Goal: Information Seeking & Learning: Learn about a topic

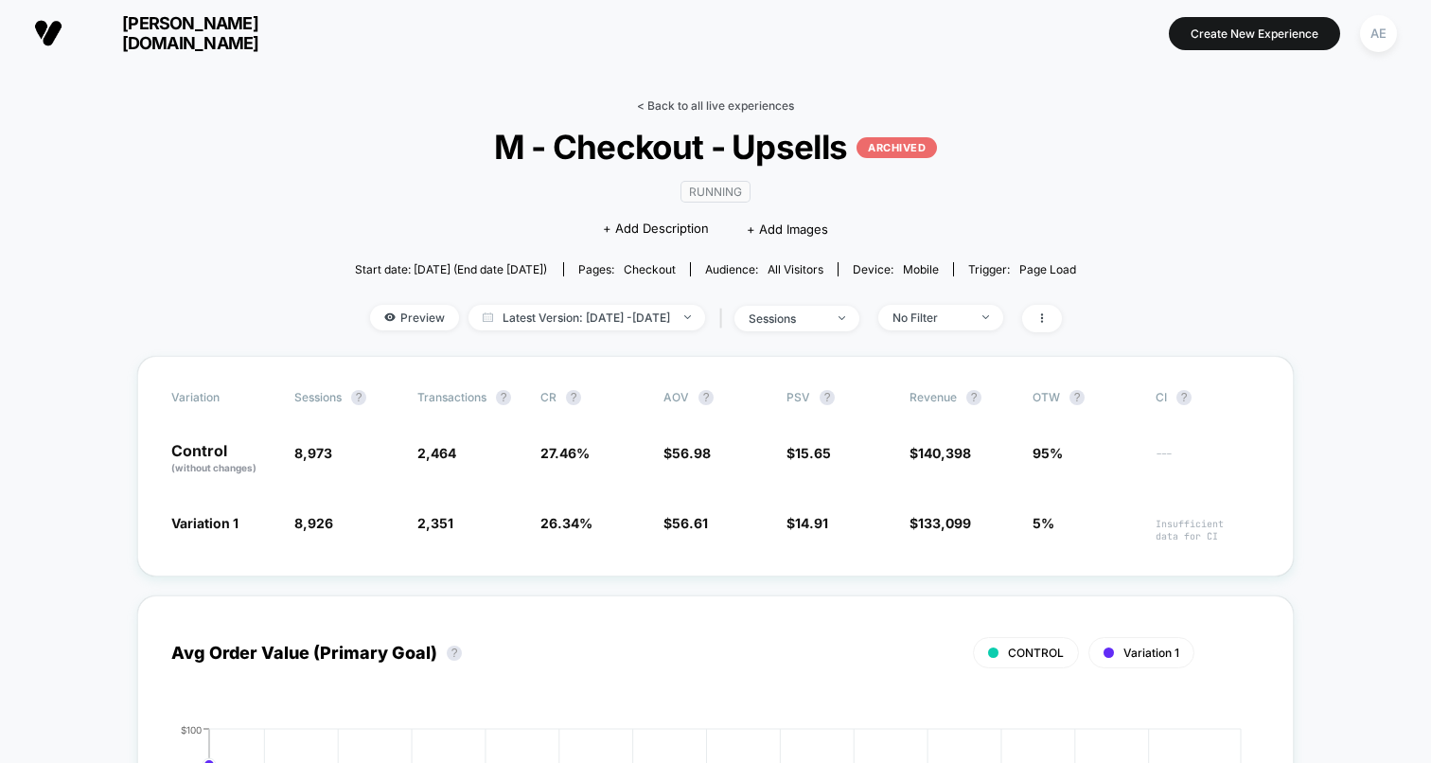
click at [659, 101] on link "< Back to all live experiences" at bounding box center [715, 105] width 157 height 14
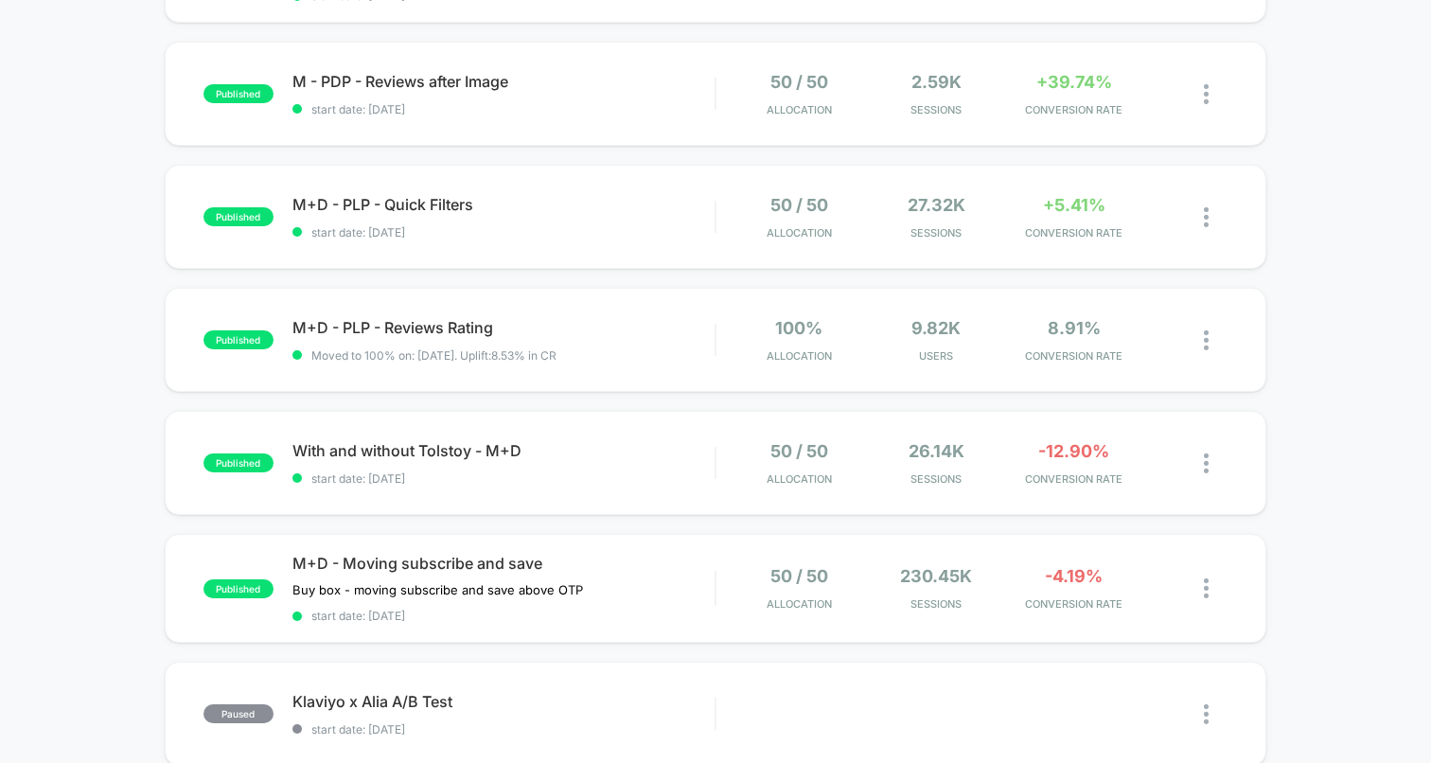
scroll to position [293, 0]
click at [623, 445] on span "With and without Tolstoy - M+D Click to edit experience details" at bounding box center [503, 449] width 422 height 19
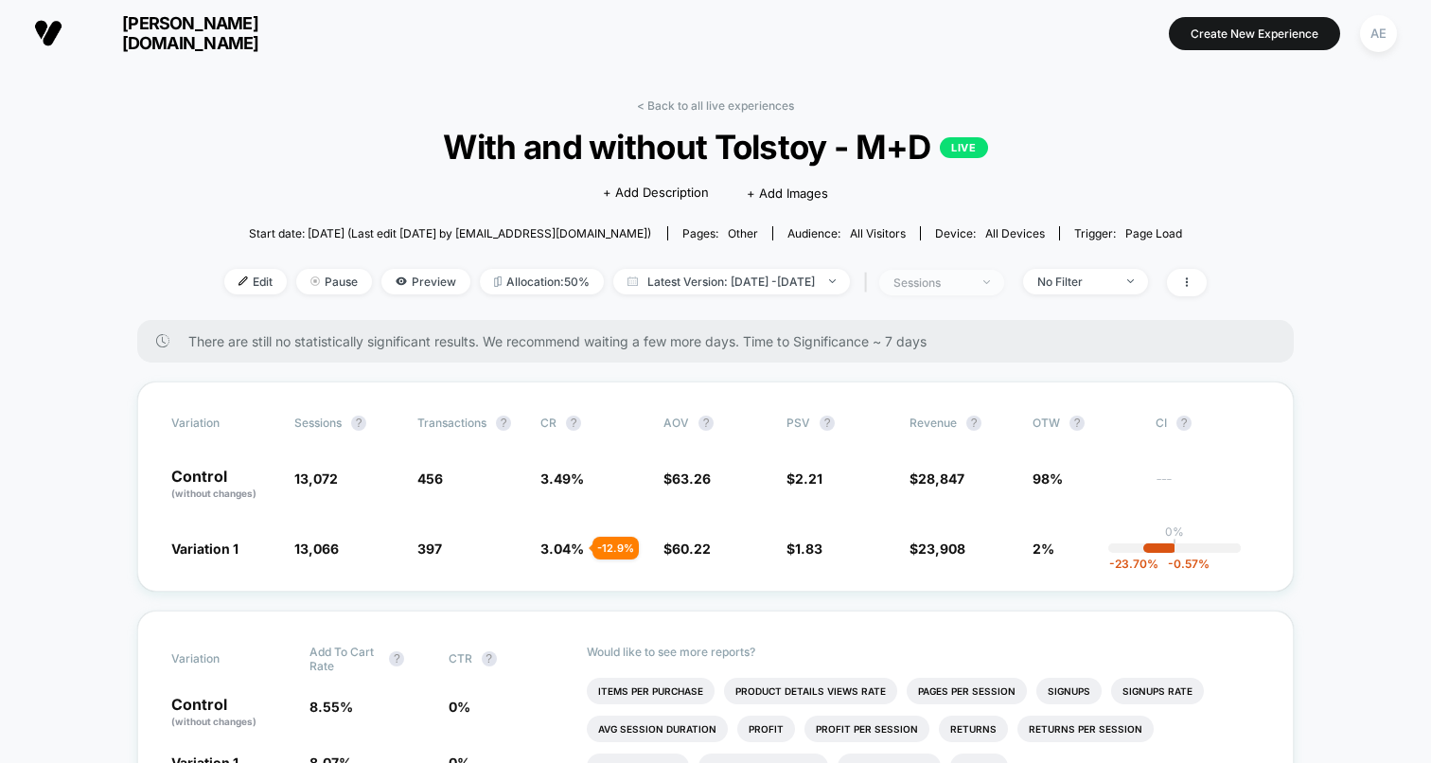
click at [961, 288] on div "sessions" at bounding box center [931, 282] width 76 height 14
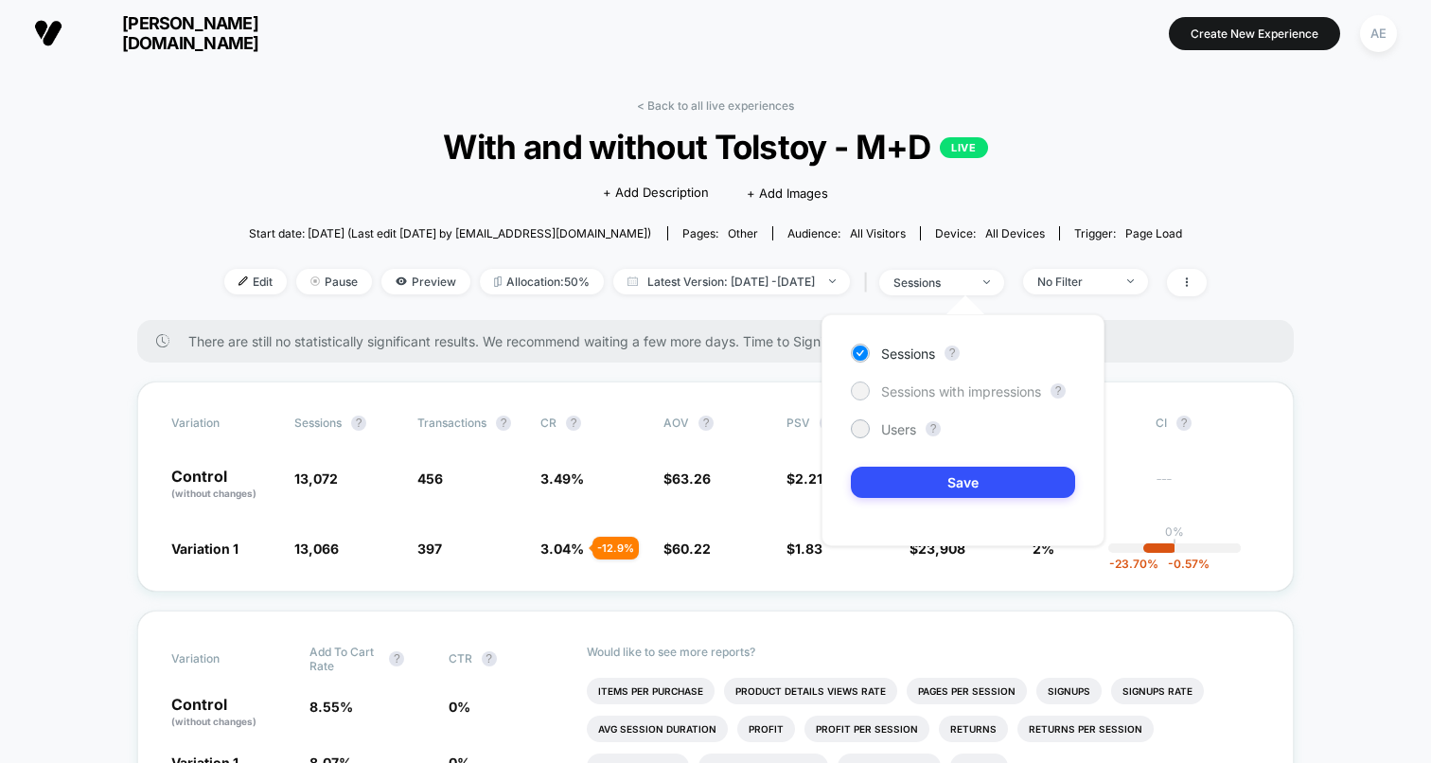
click at [926, 397] on span "Sessions with impressions" at bounding box center [961, 391] width 160 height 16
click at [903, 341] on div "Sessions ? Sessions with impressions ? Users ? Save" at bounding box center [962, 430] width 283 height 232
click at [903, 359] on span "Sessions" at bounding box center [908, 353] width 54 height 16
click at [1113, 283] on div "No Filter" at bounding box center [1075, 281] width 76 height 14
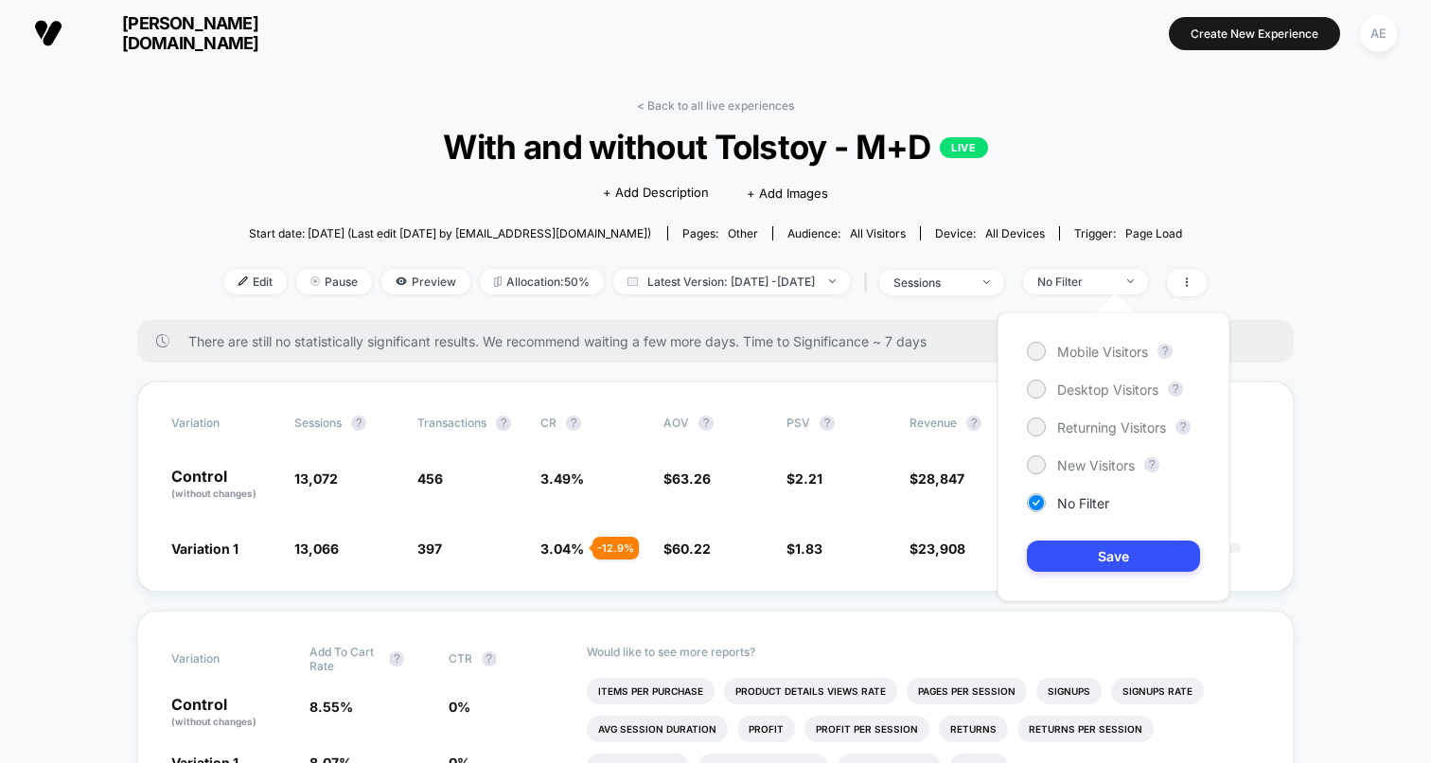
click at [1108, 362] on div "Mobile Visitors ? Desktop Visitors ? Returning Visitors ? New Visitors ? No Fil…" at bounding box center [1114, 456] width 232 height 289
click at [1108, 355] on span "Mobile Visitors" at bounding box center [1102, 352] width 91 height 16
click at [1104, 545] on button "Save" at bounding box center [1113, 555] width 173 height 31
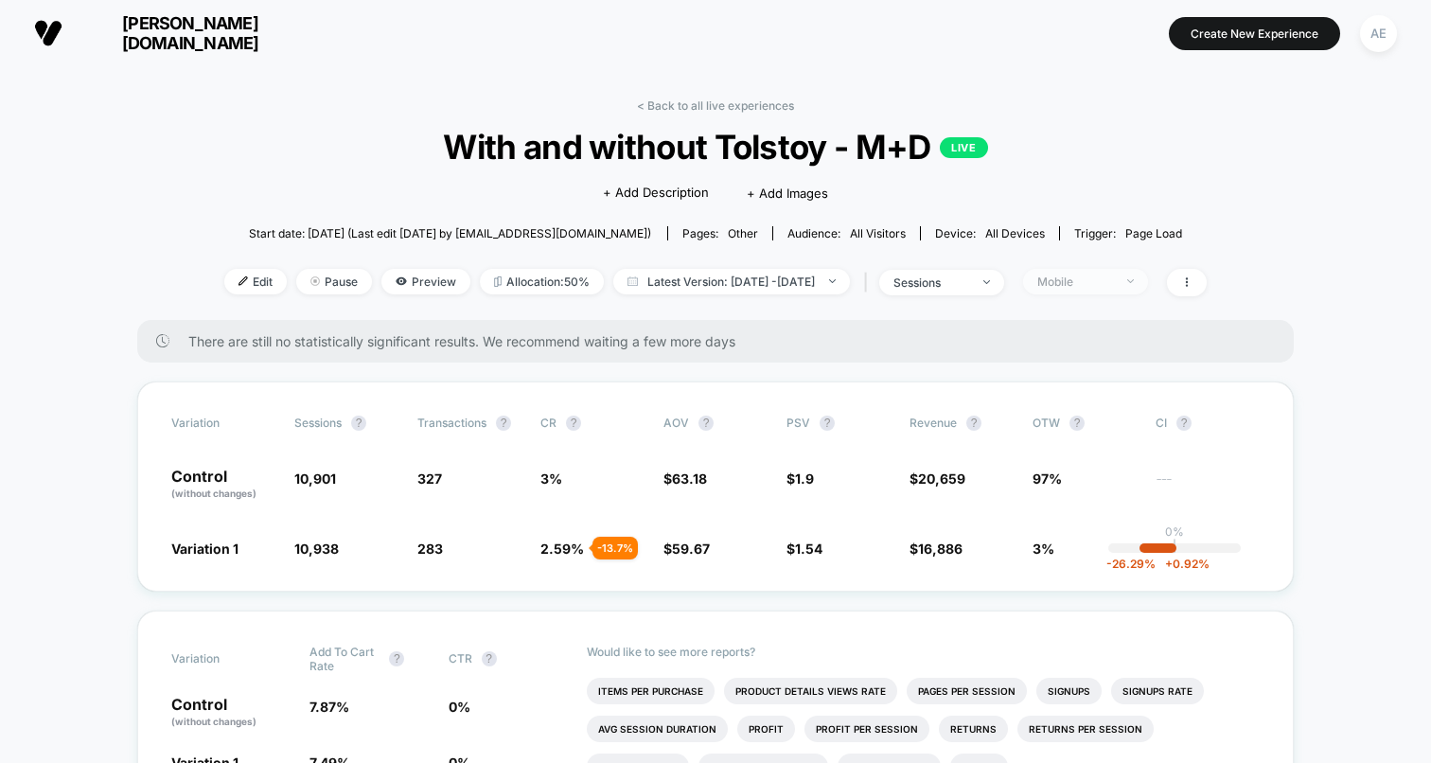
click at [1102, 274] on div "Mobile" at bounding box center [1075, 281] width 76 height 14
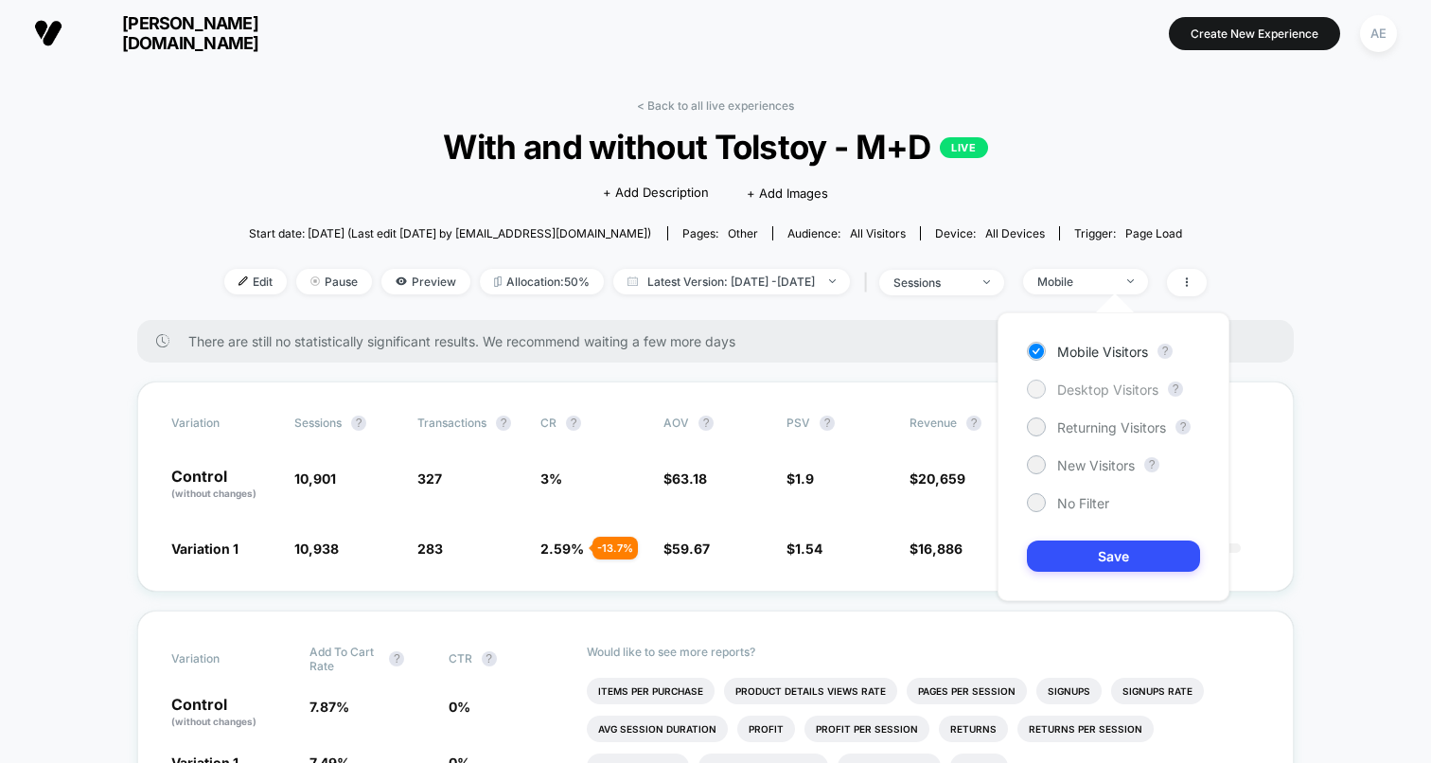
click at [1084, 393] on span "Desktop Visitors" at bounding box center [1107, 389] width 101 height 16
click at [1081, 565] on button "Save" at bounding box center [1113, 555] width 173 height 31
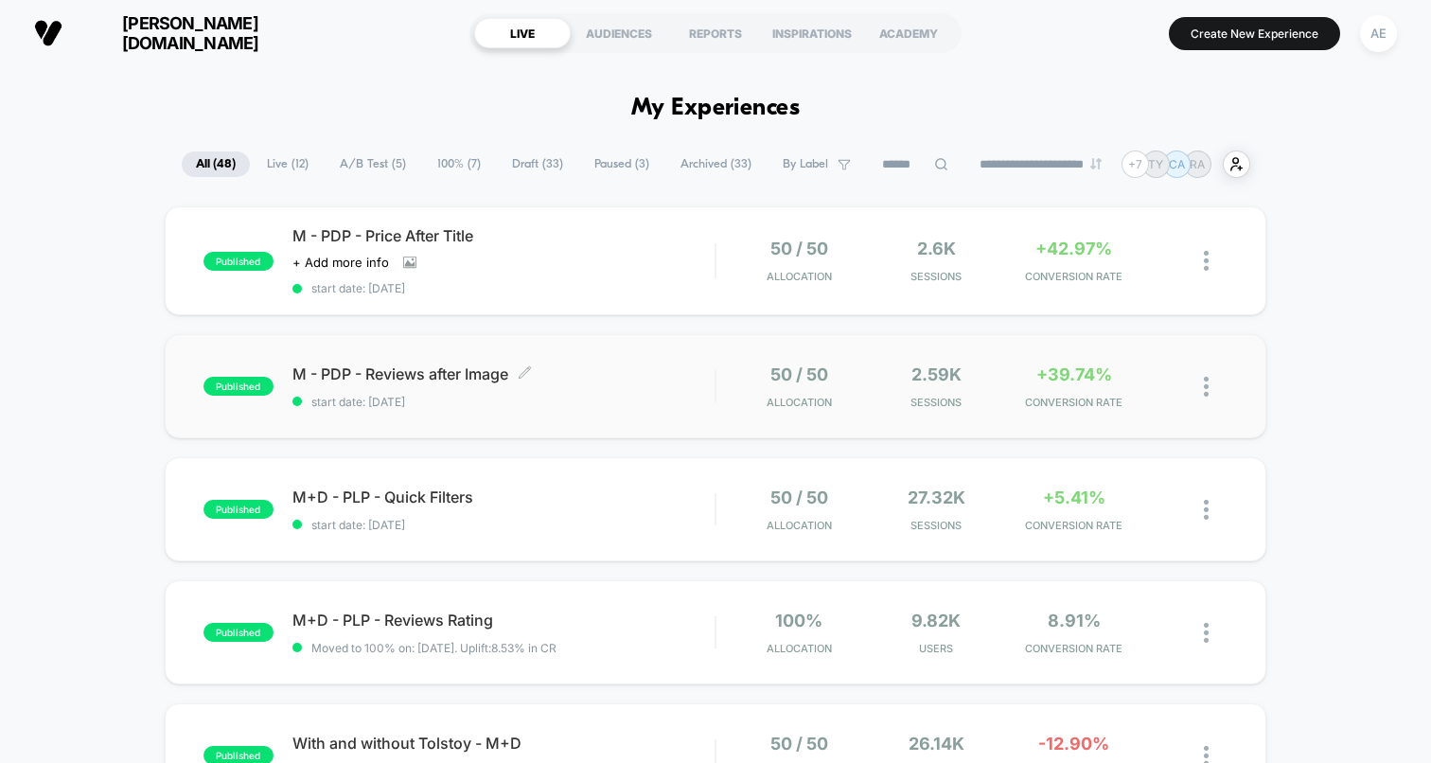
click at [708, 364] on span "M - PDP - Reviews after Image Click to edit experience details" at bounding box center [503, 373] width 422 height 19
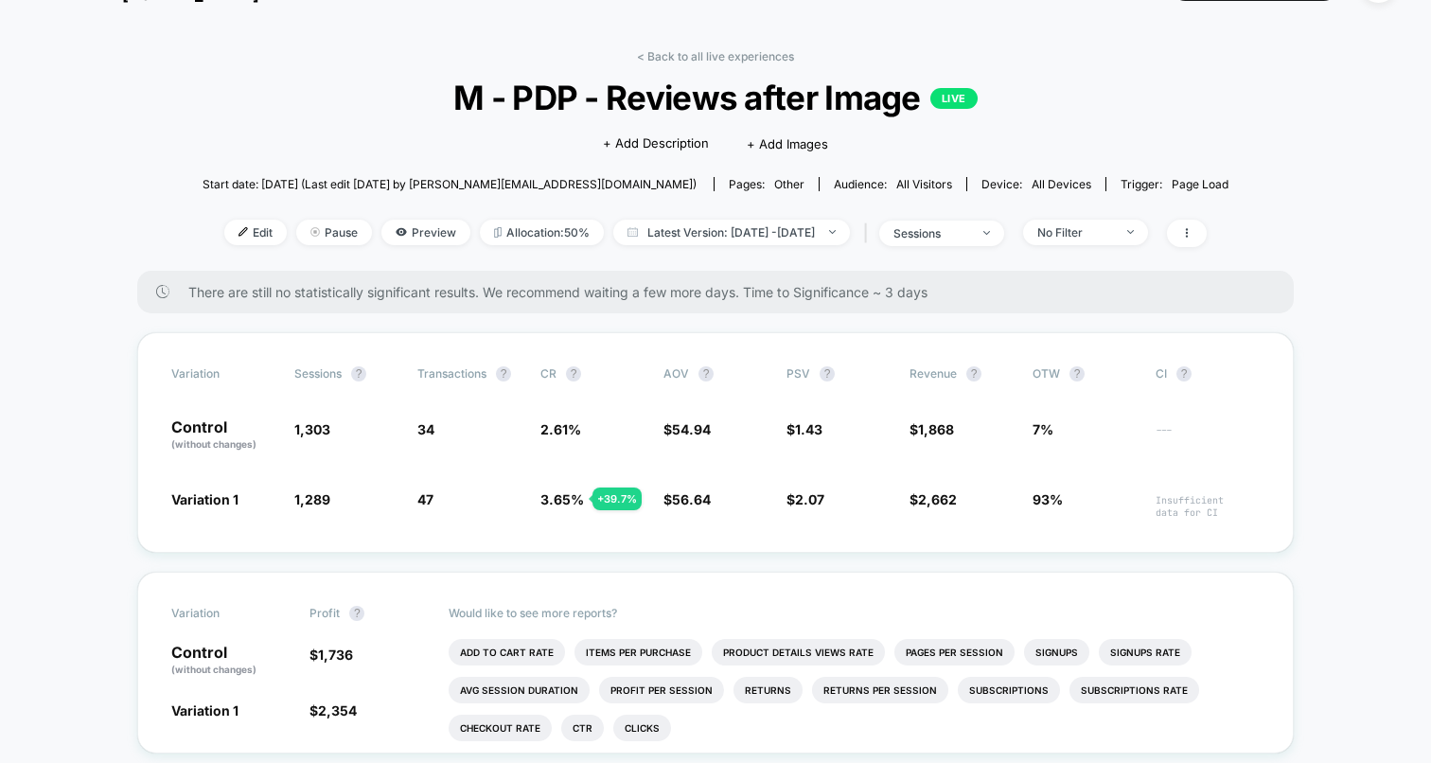
scroll to position [36, 0]
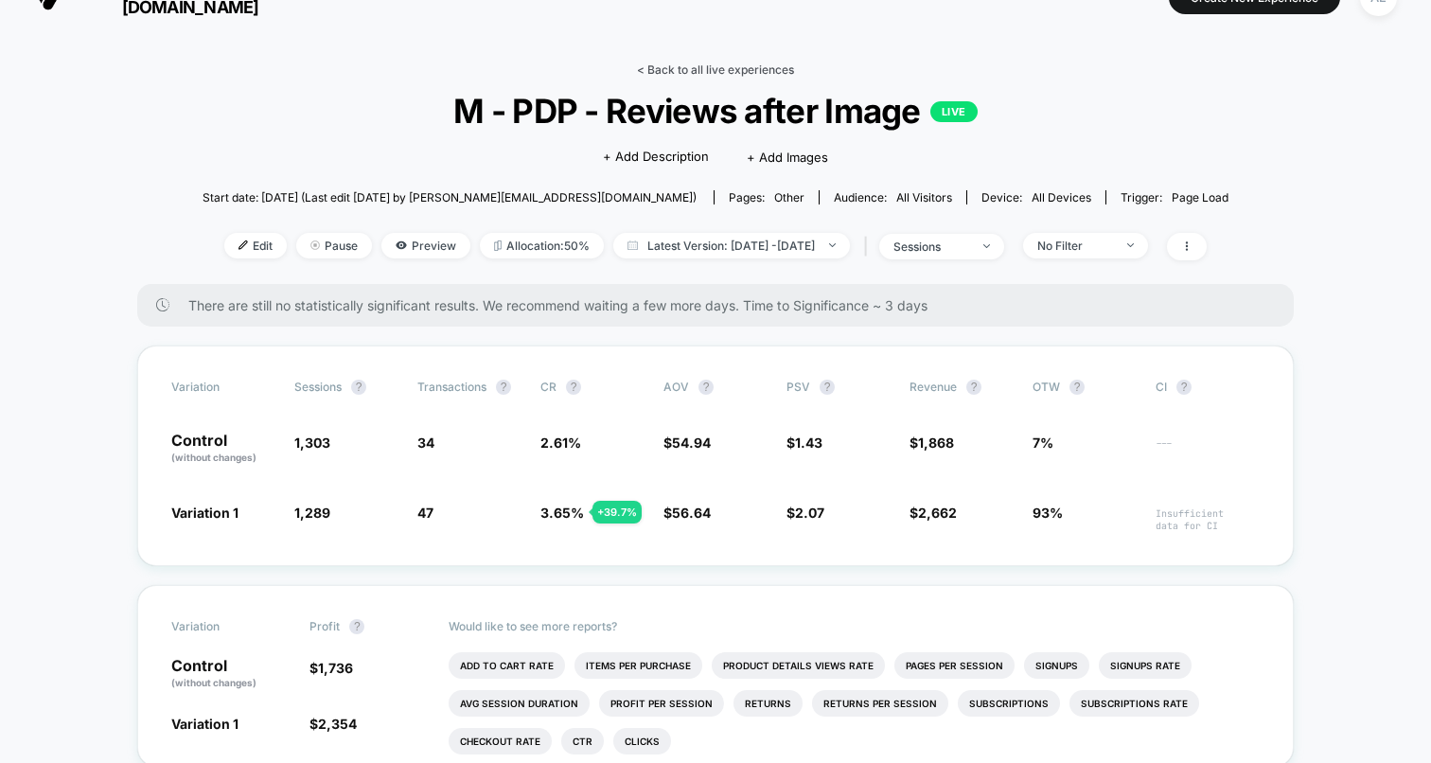
click at [733, 63] on link "< Back to all live experiences" at bounding box center [715, 69] width 157 height 14
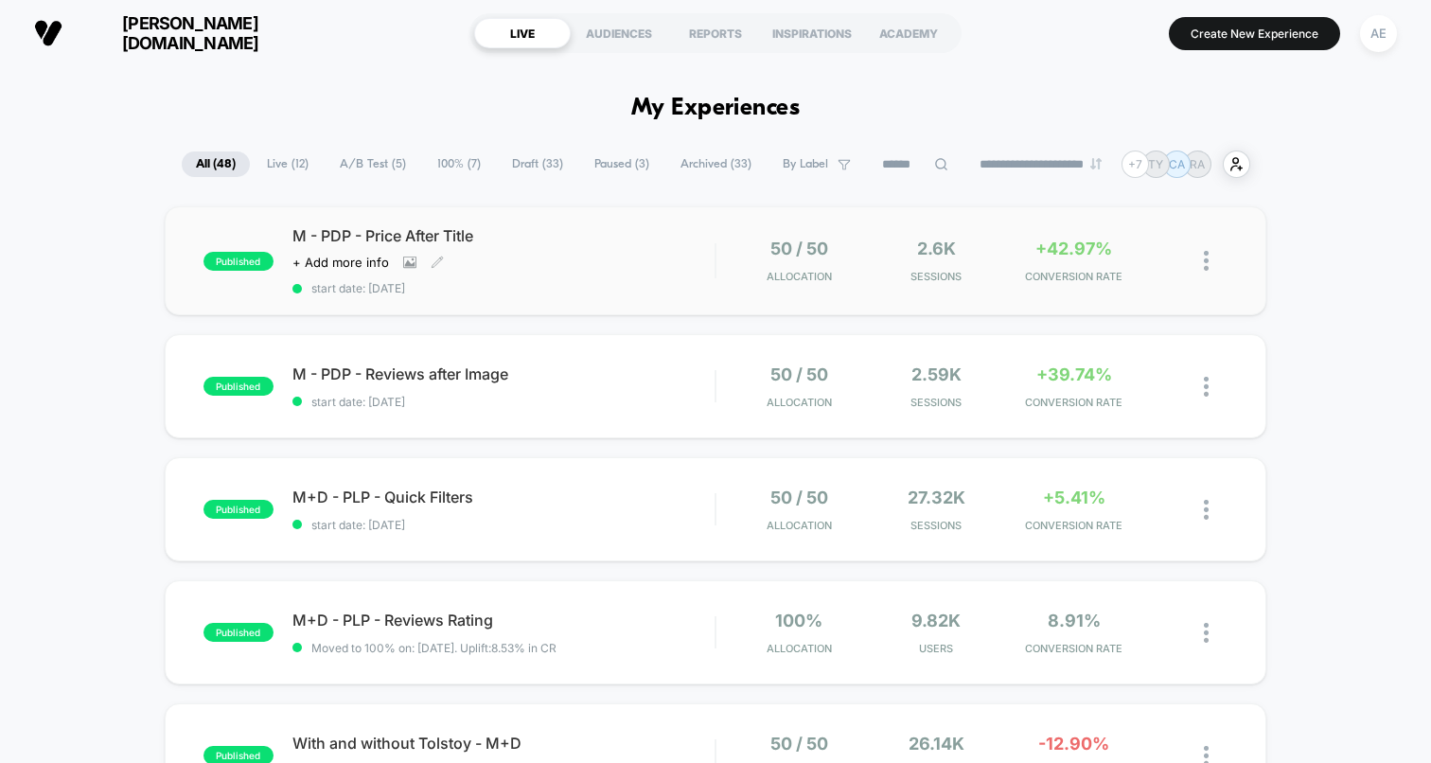
click at [480, 283] on span "start date: [DATE]" at bounding box center [503, 288] width 422 height 14
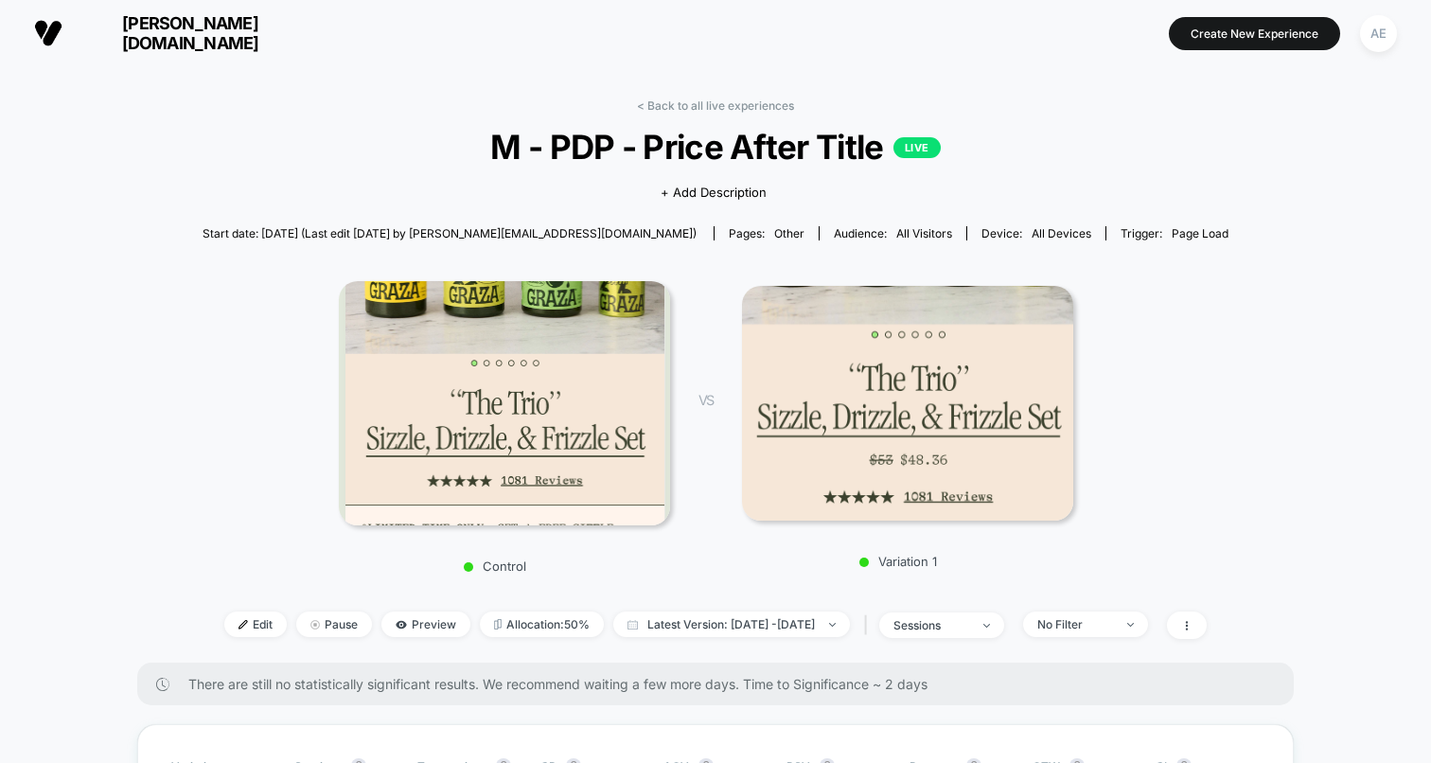
click at [1217, 296] on div "Control VS Variation 1" at bounding box center [706, 421] width 1026 height 325
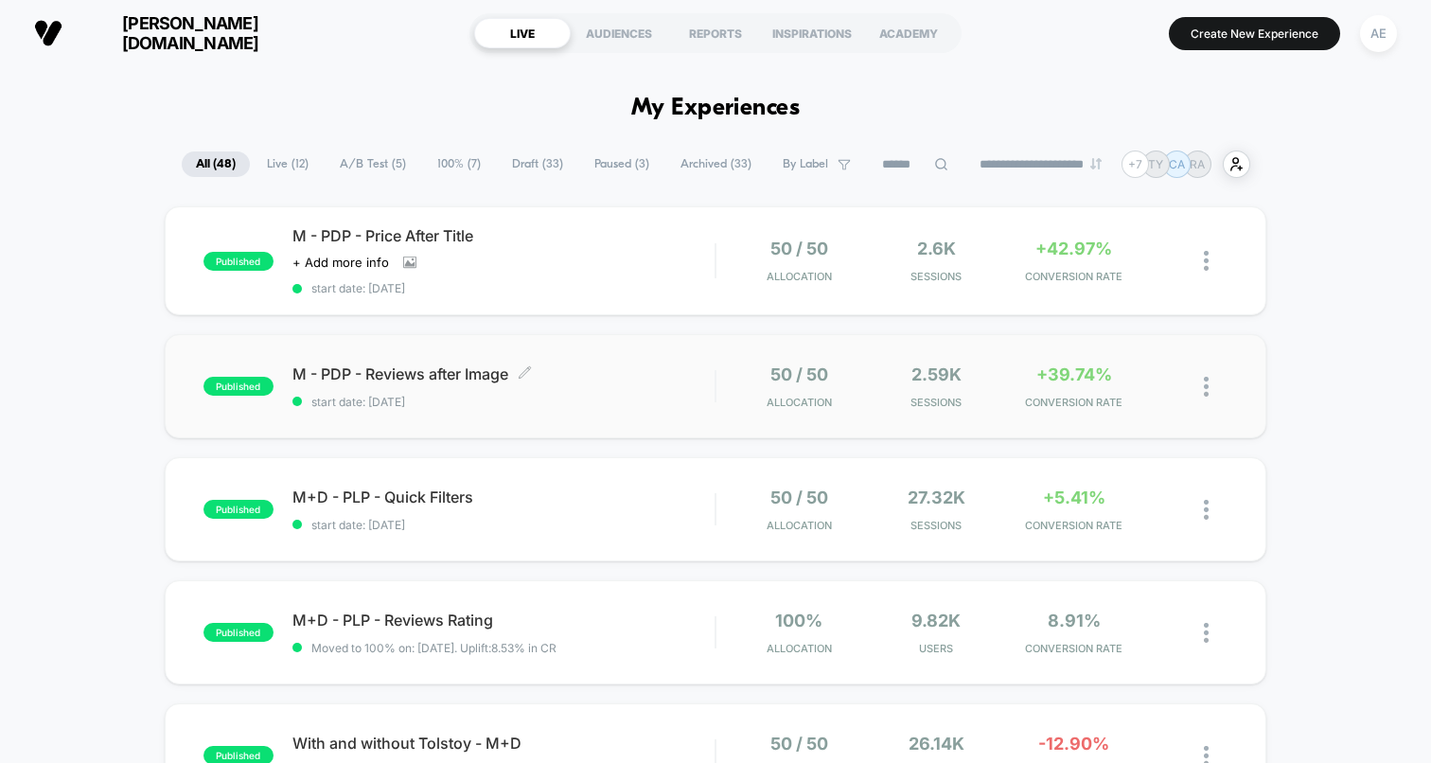
click at [492, 398] on span "start date: [DATE]" at bounding box center [503, 402] width 422 height 14
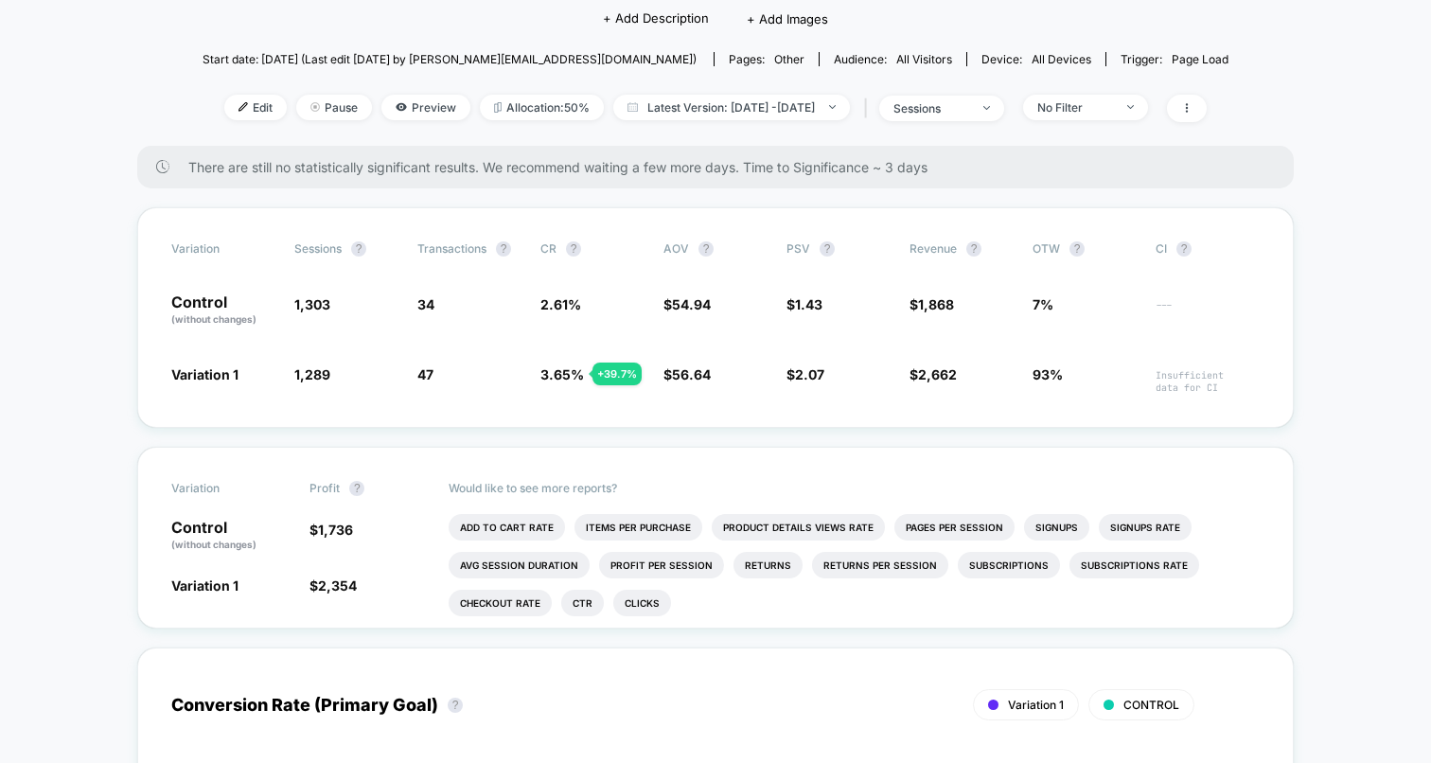
scroll to position [183, 0]
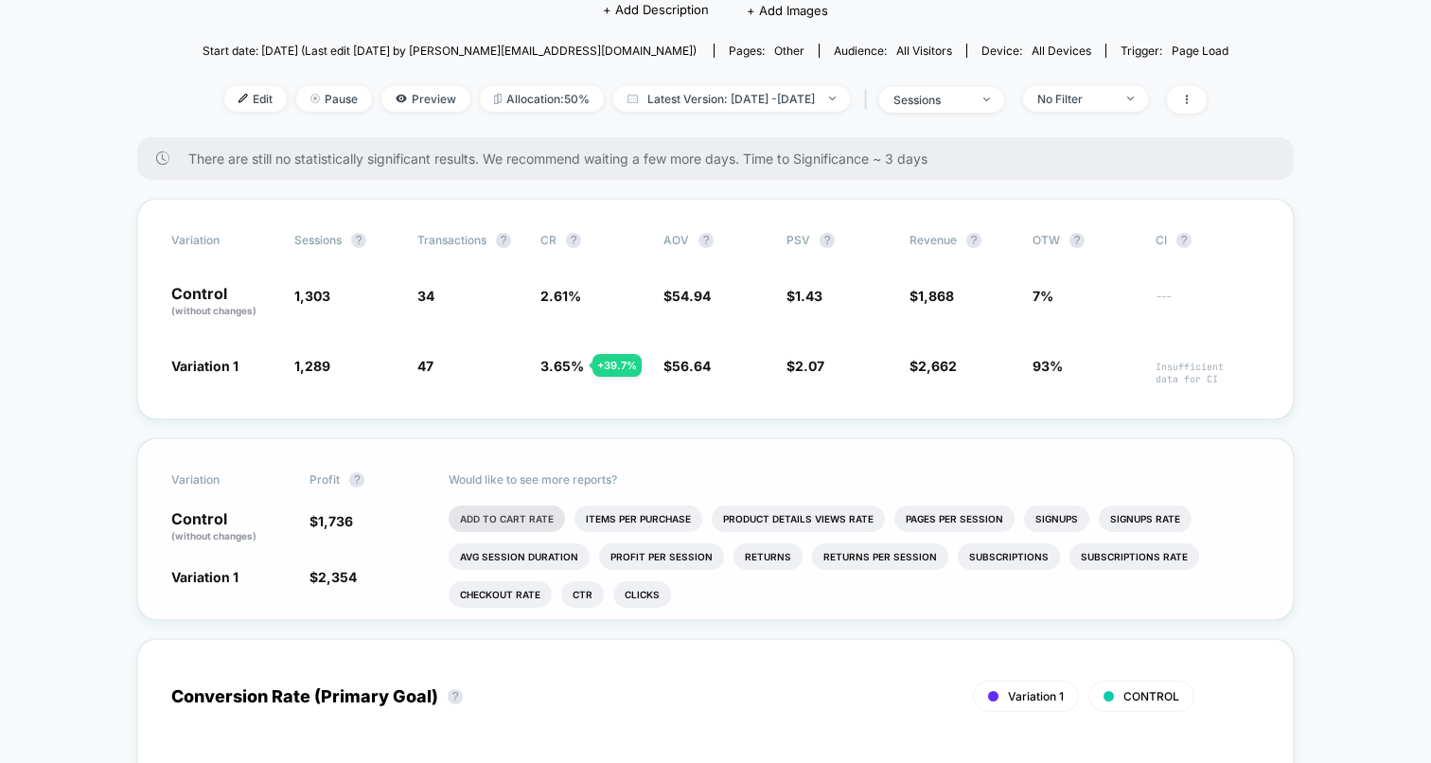
click at [503, 512] on li "Add To Cart Rate" at bounding box center [507, 518] width 116 height 26
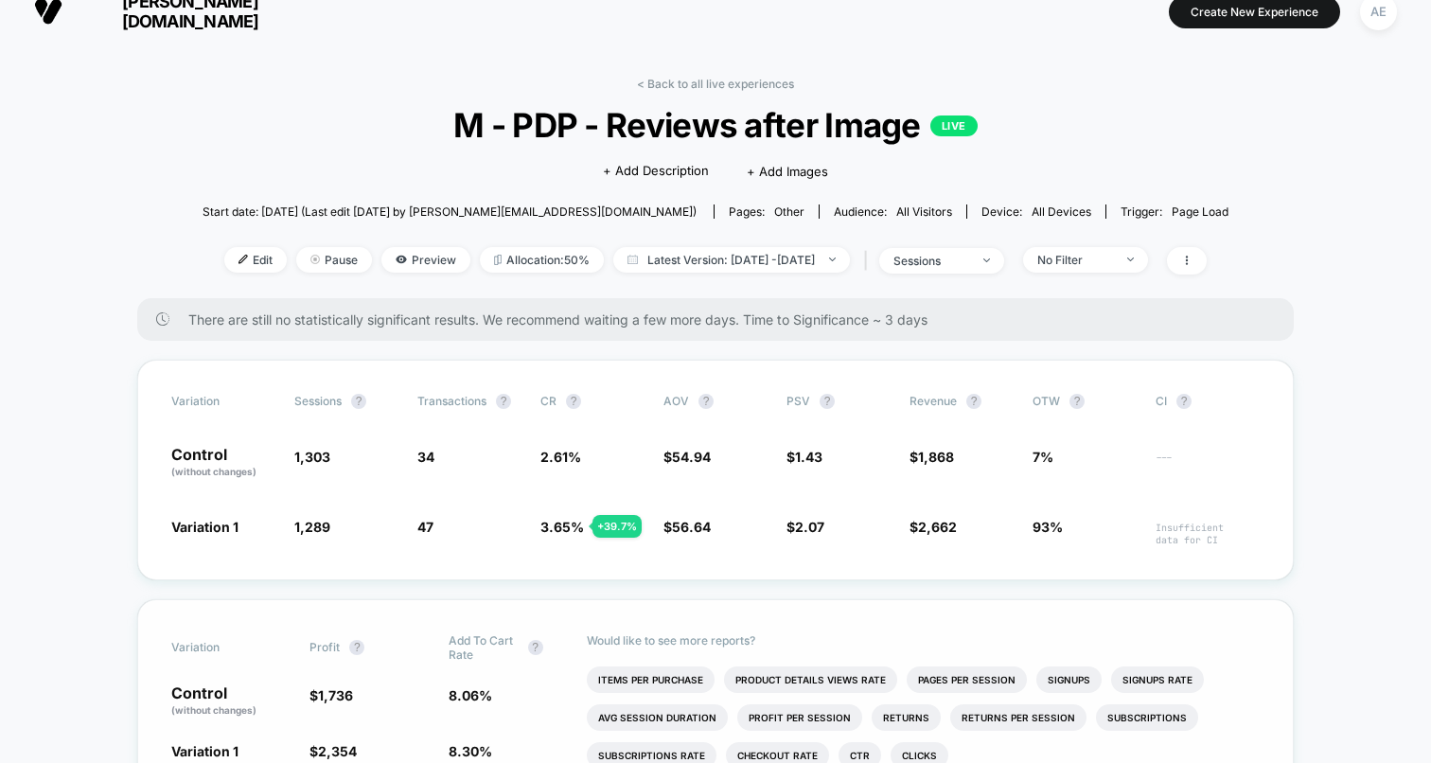
scroll to position [0, 0]
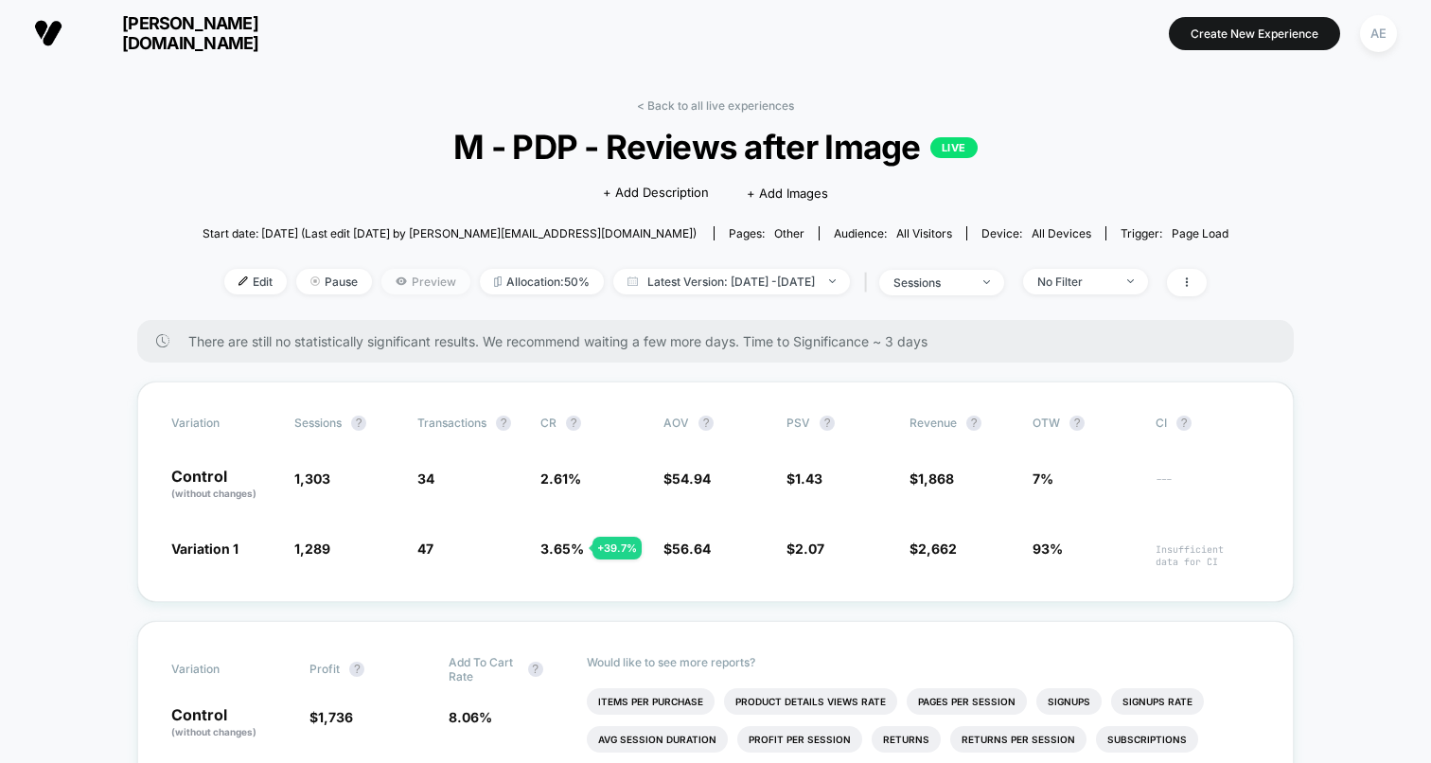
click at [408, 280] on span "Preview" at bounding box center [425, 282] width 89 height 26
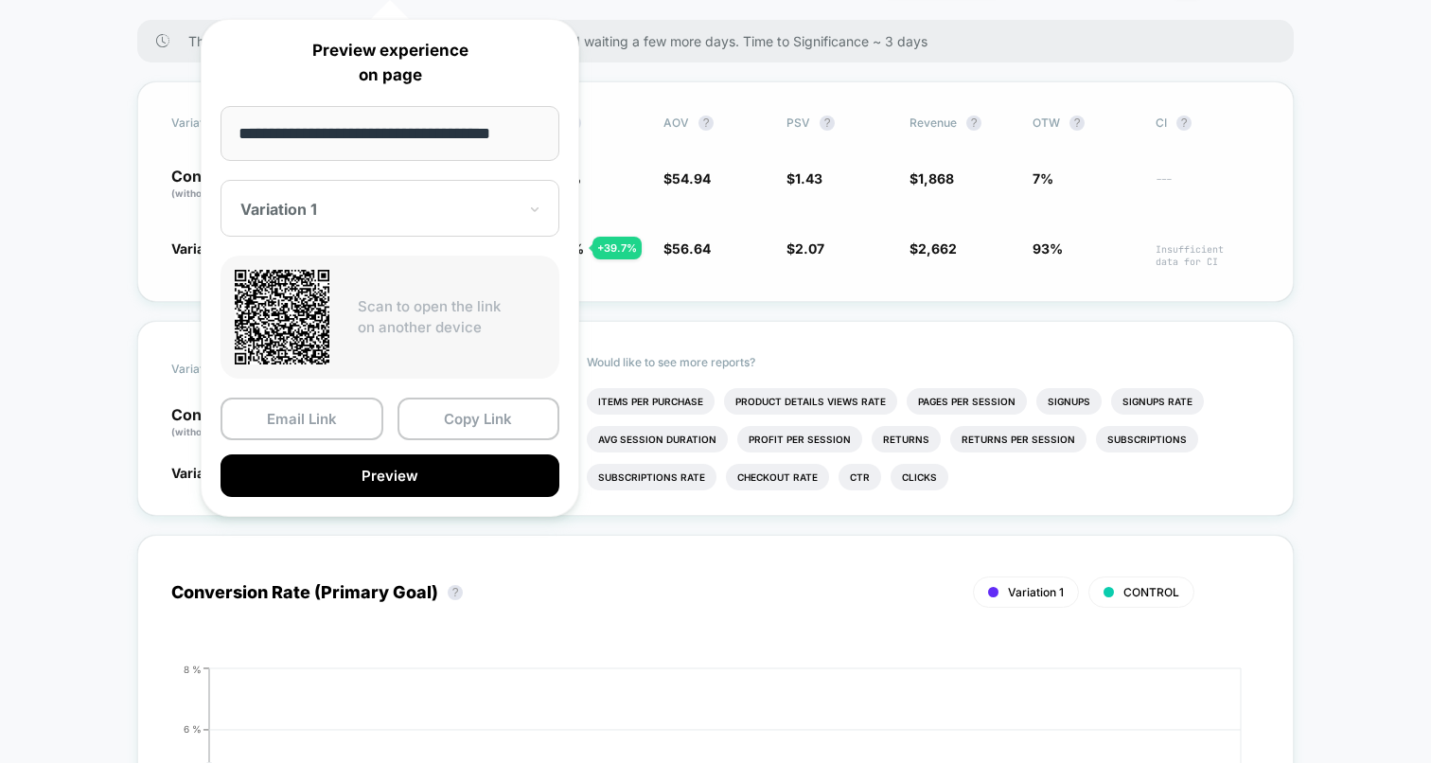
scroll to position [352, 0]
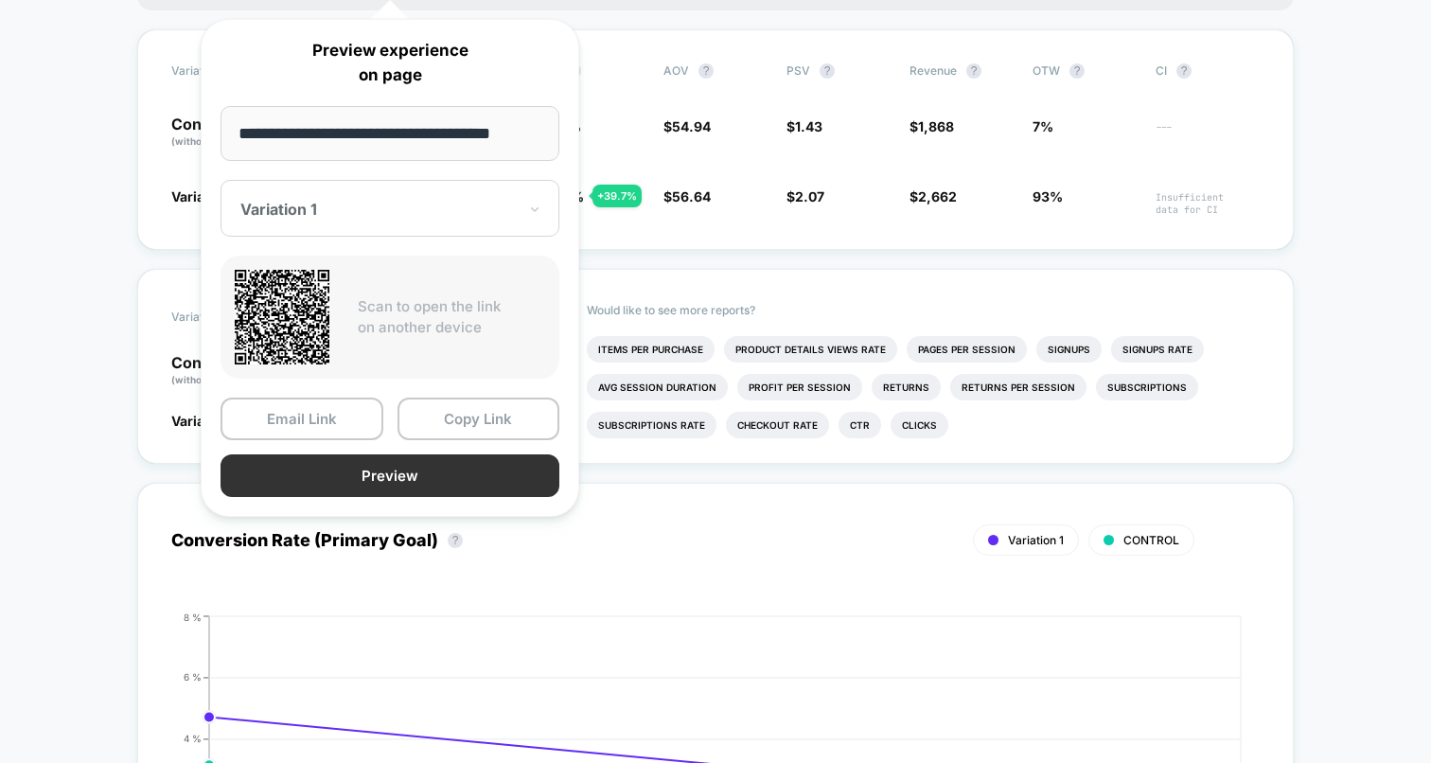
click at [430, 486] on button "Preview" at bounding box center [390, 475] width 339 height 43
